Goal: Information Seeking & Learning: Learn about a topic

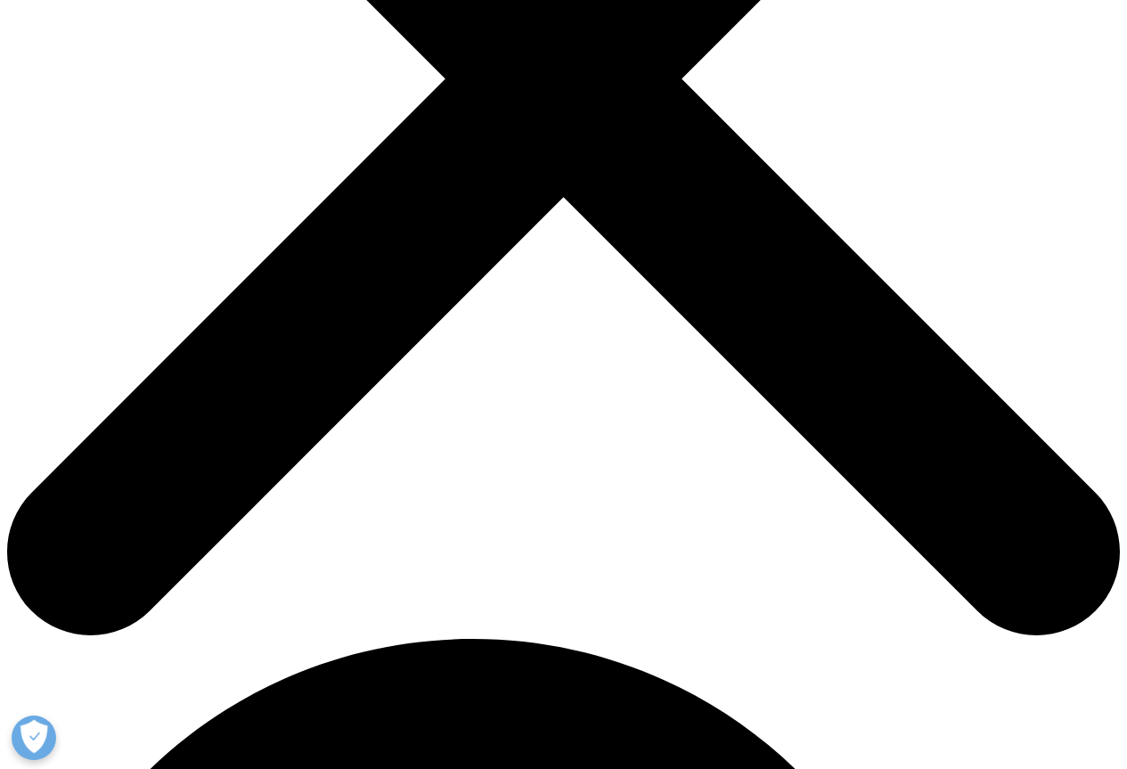
scroll to position [534, 0]
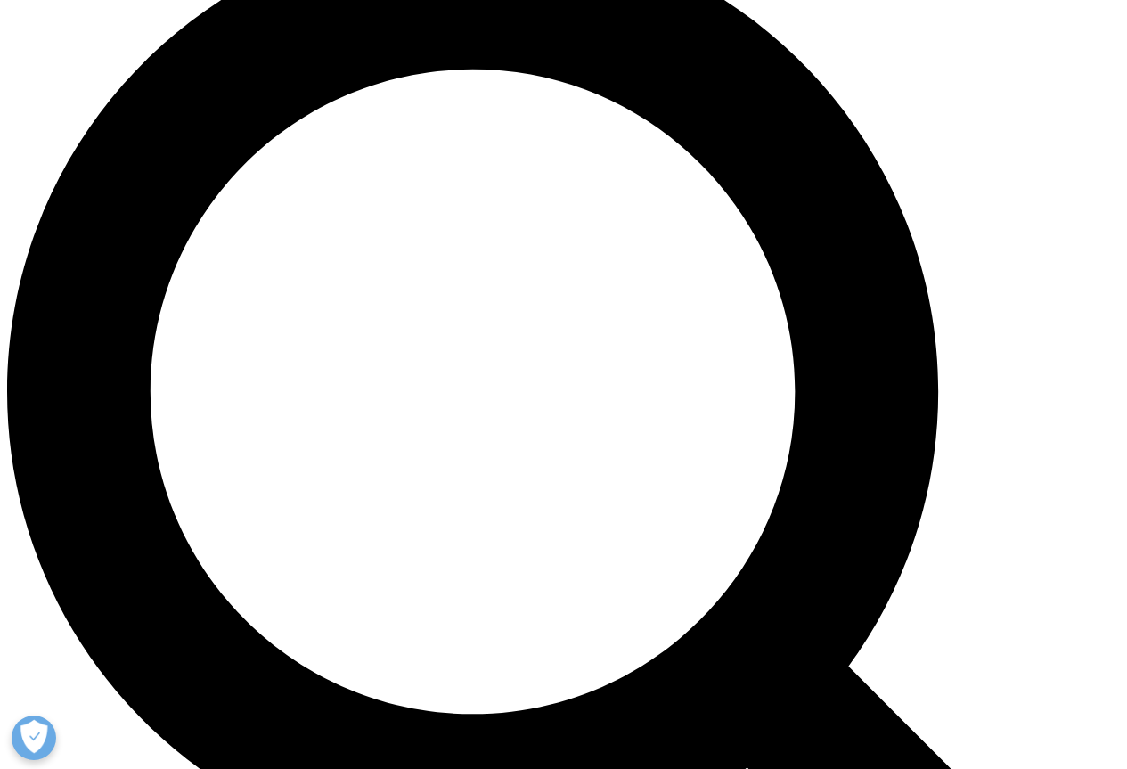
scroll to position [1247, 0]
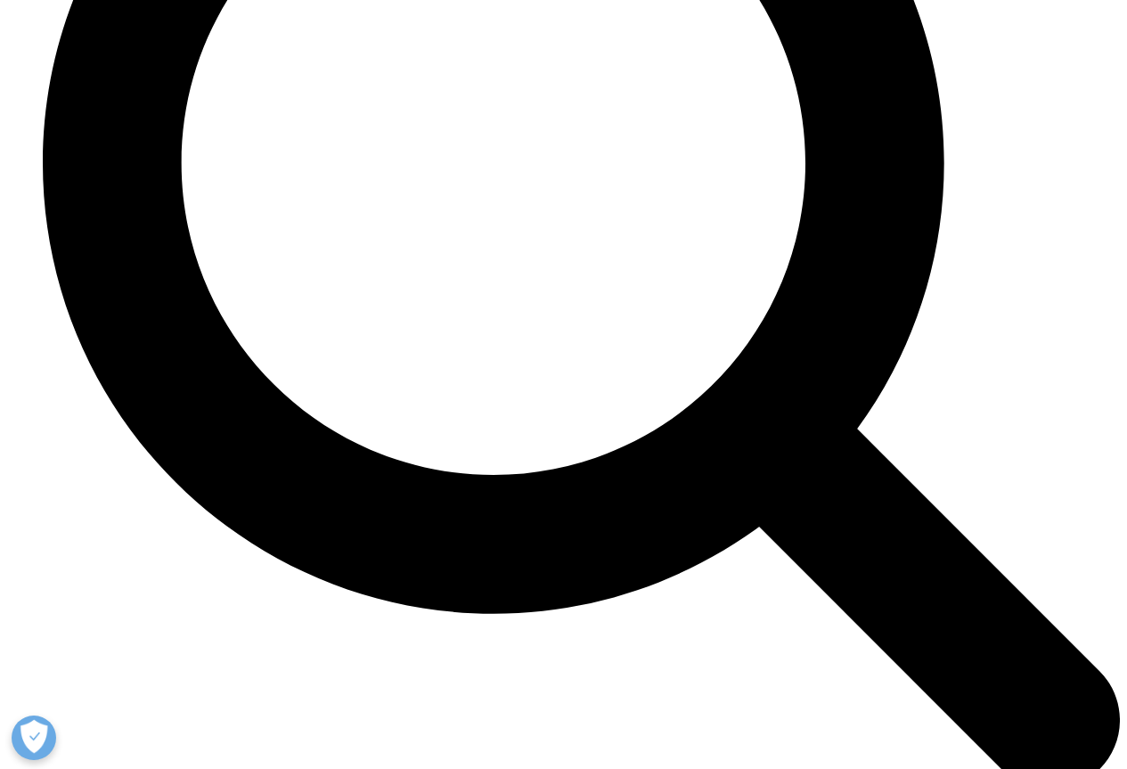
scroll to position [6502, 0]
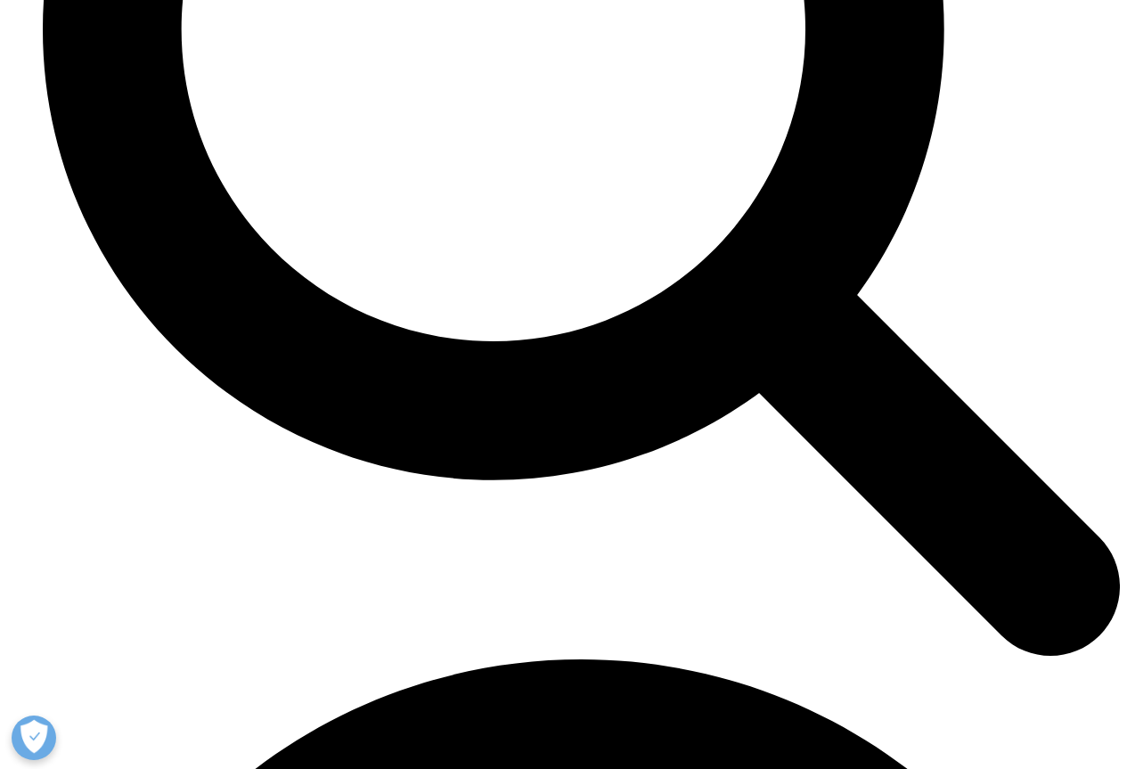
drag, startPoint x: 44, startPoint y: 27, endPoint x: 354, endPoint y: 196, distance: 353.9
copy div "Global Oncology Trends 2025: Video Brief The Global Oncology Trends 2025 report…"
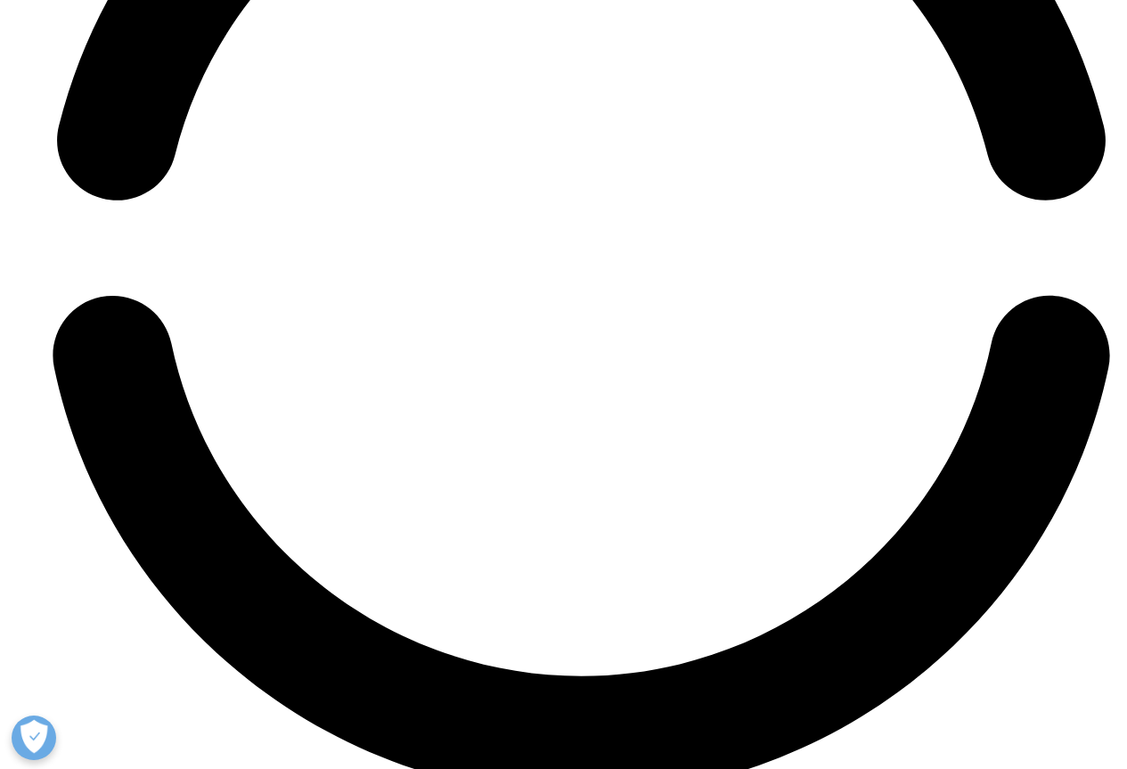
scroll to position [7474, 0]
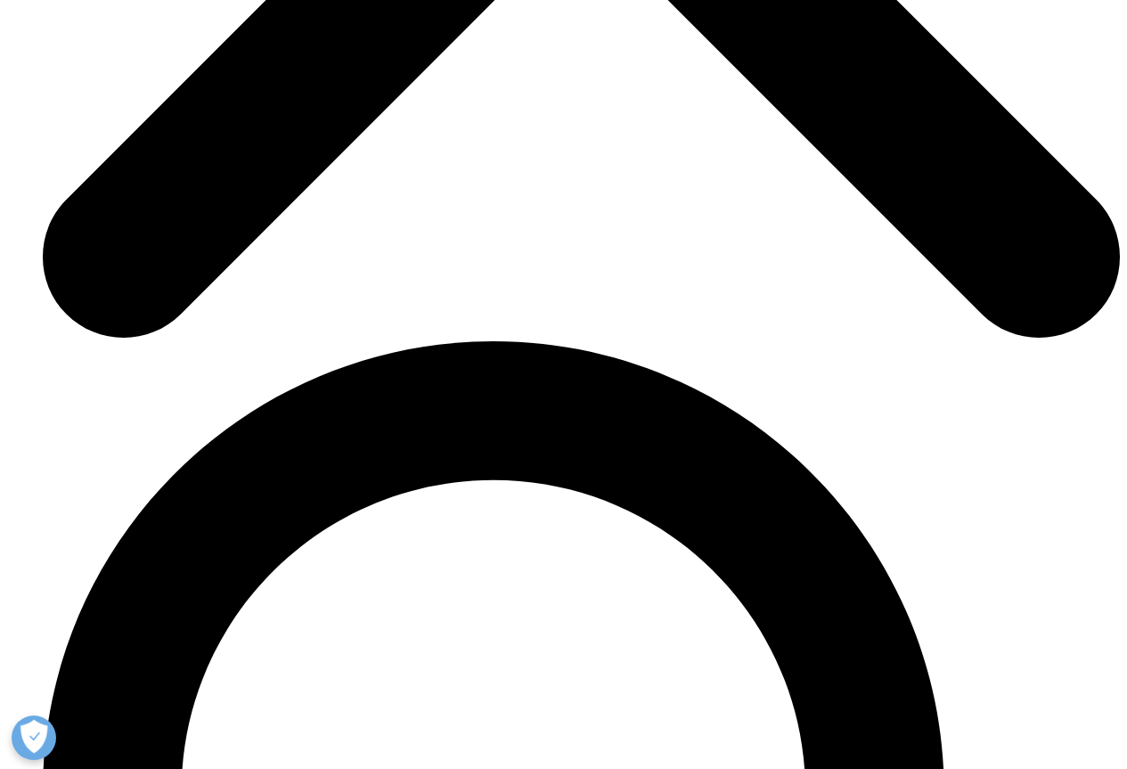
scroll to position [5692, 0]
